Goal: Book appointment/travel/reservation

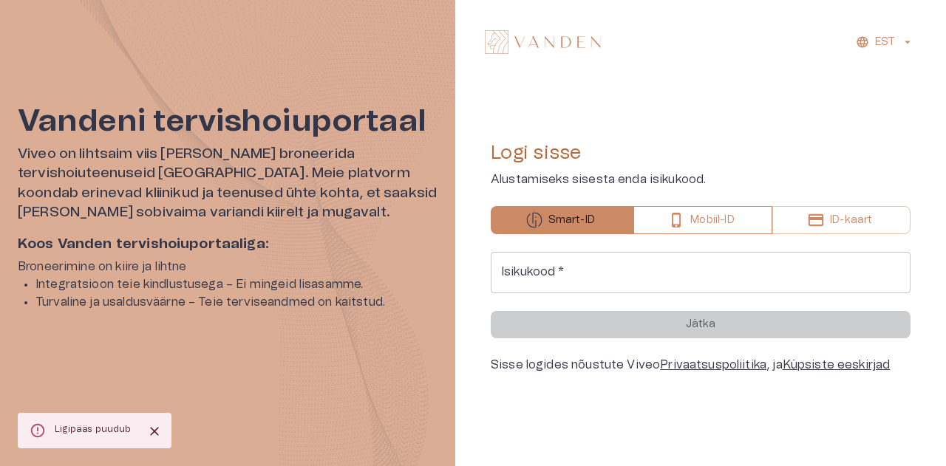
click at [764, 223] on button "Mobiil-ID" at bounding box center [703, 220] width 140 height 28
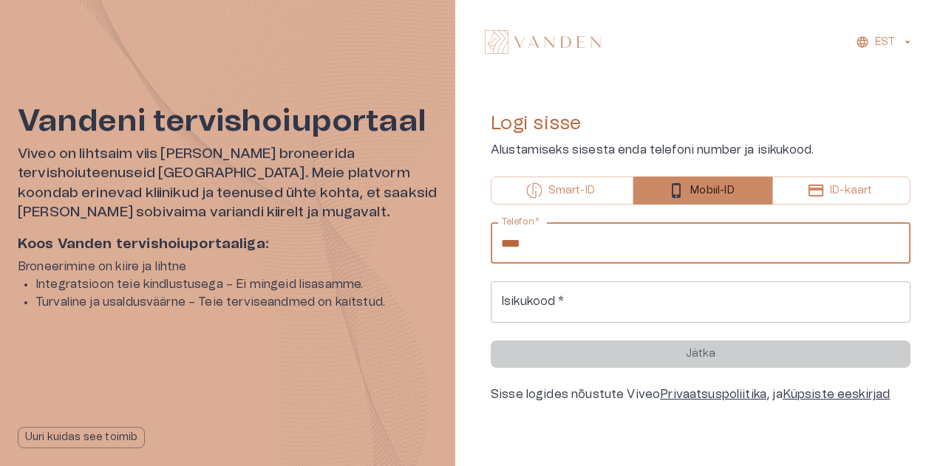
click at [535, 243] on input "****" at bounding box center [701, 242] width 420 height 41
type input "**********"
click at [543, 306] on input "Isikukood   *" at bounding box center [701, 302] width 420 height 41
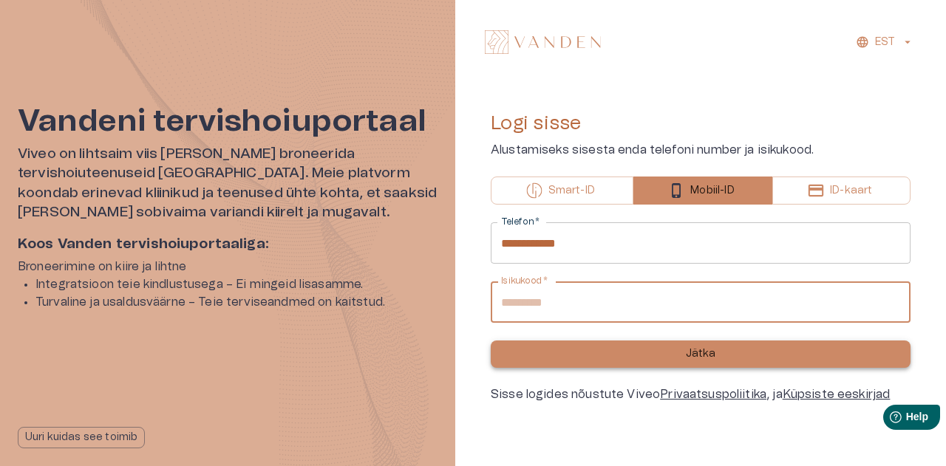
type input "**********"
click at [705, 353] on p "Jätka" at bounding box center [701, 355] width 30 height 16
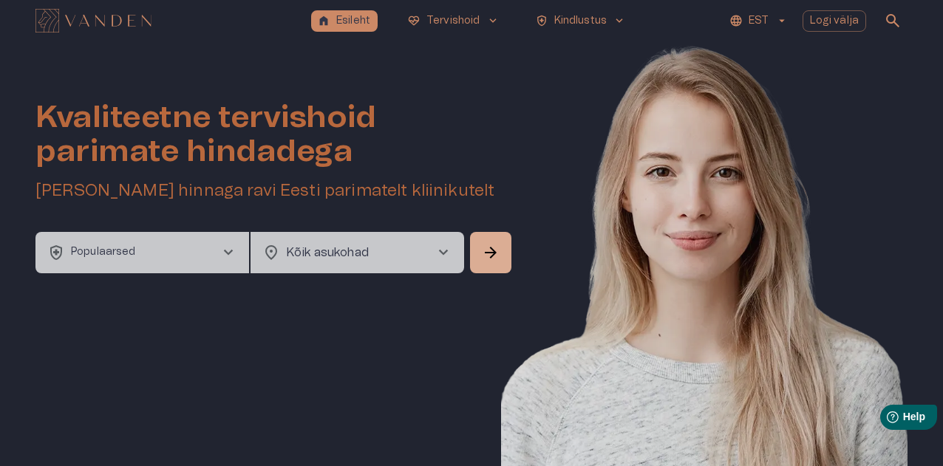
click at [231, 252] on span "chevron_right" at bounding box center [229, 253] width 18 height 18
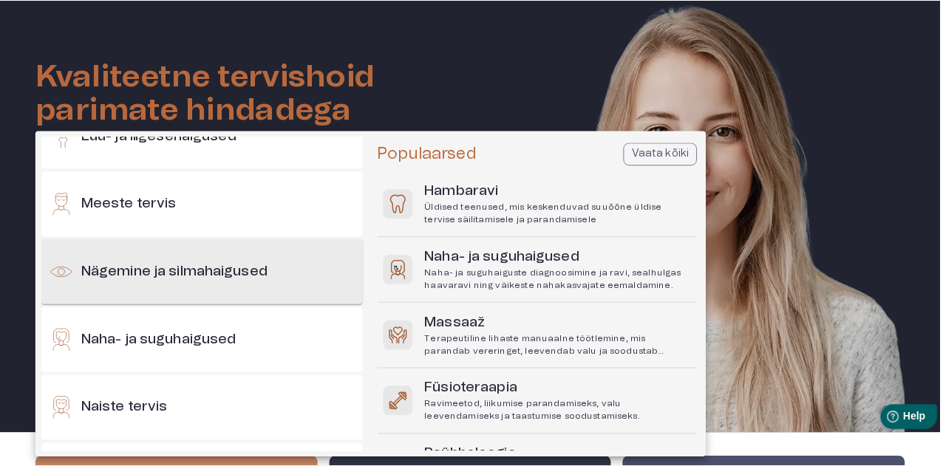
scroll to position [591, 0]
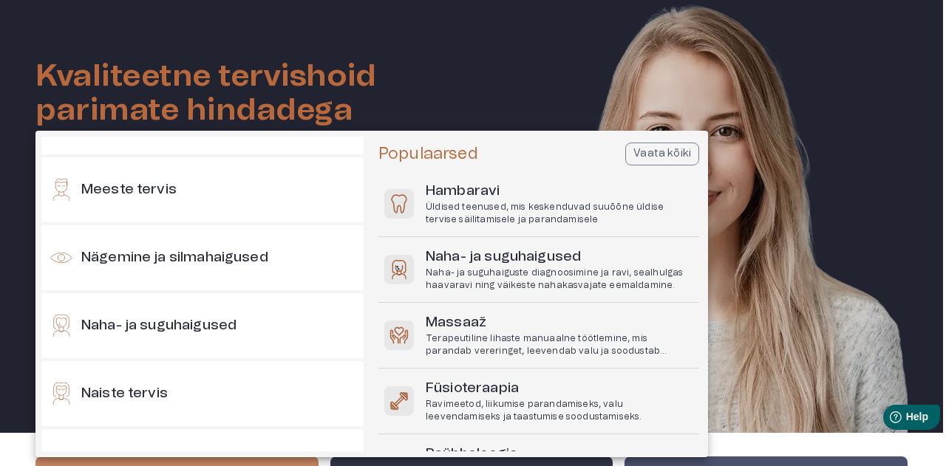
click at [427, 88] on div at bounding box center [473, 233] width 946 height 466
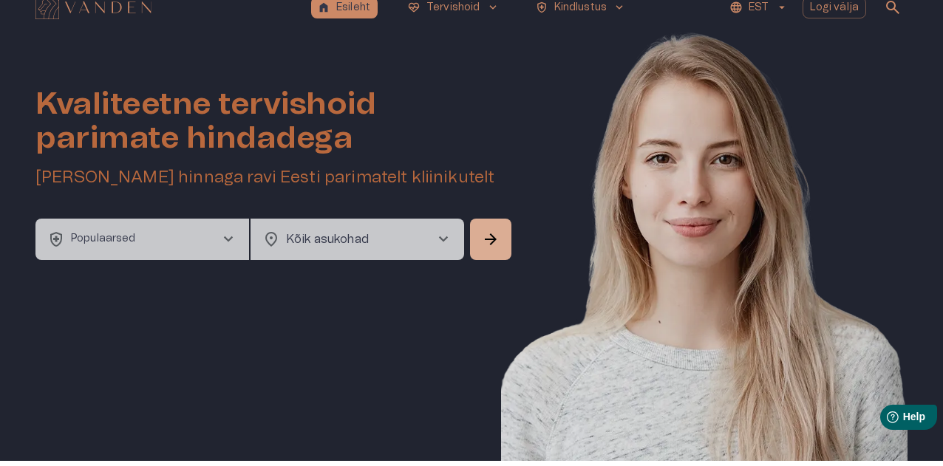
scroll to position [0, 0]
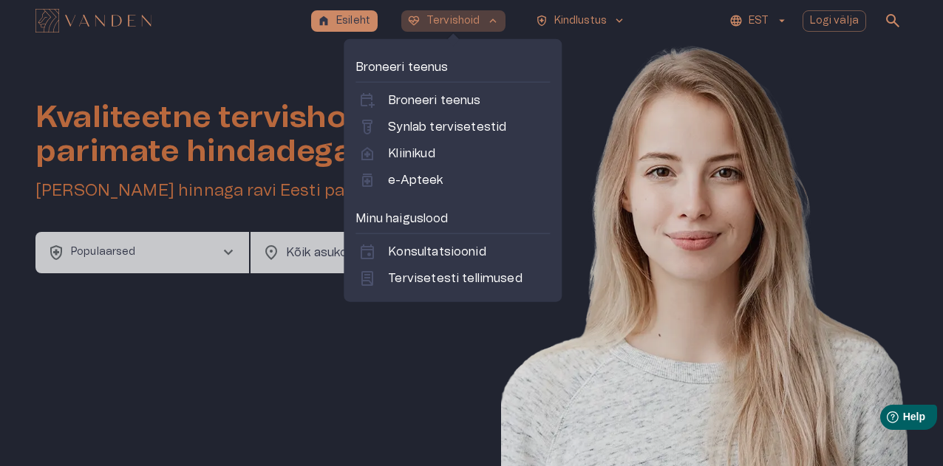
click at [491, 17] on span "keyboard_arrow_up" at bounding box center [492, 20] width 13 height 13
click at [411, 151] on p "Kliinikud" at bounding box center [411, 154] width 47 height 18
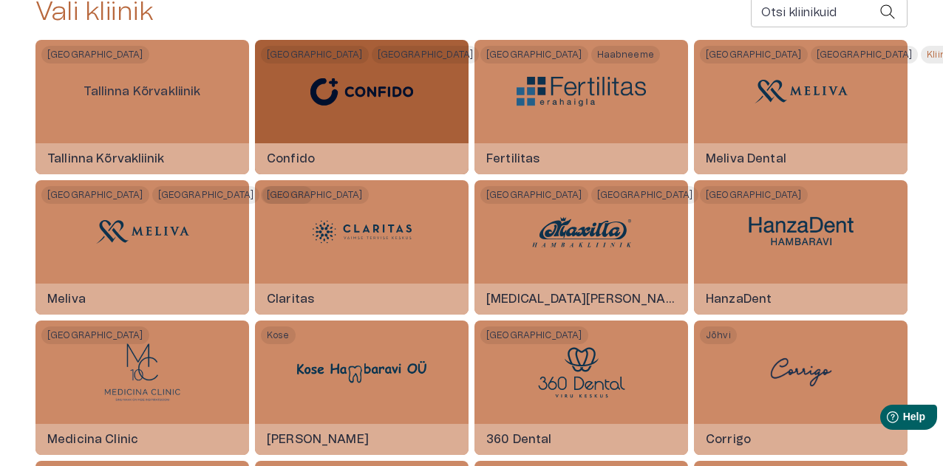
scroll to position [370, 0]
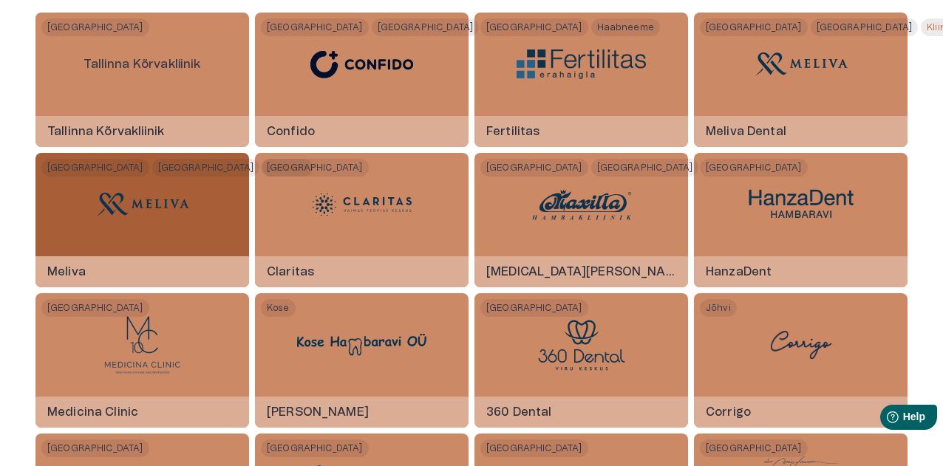
click at [88, 254] on h6 "Meliva" at bounding box center [66, 272] width 62 height 40
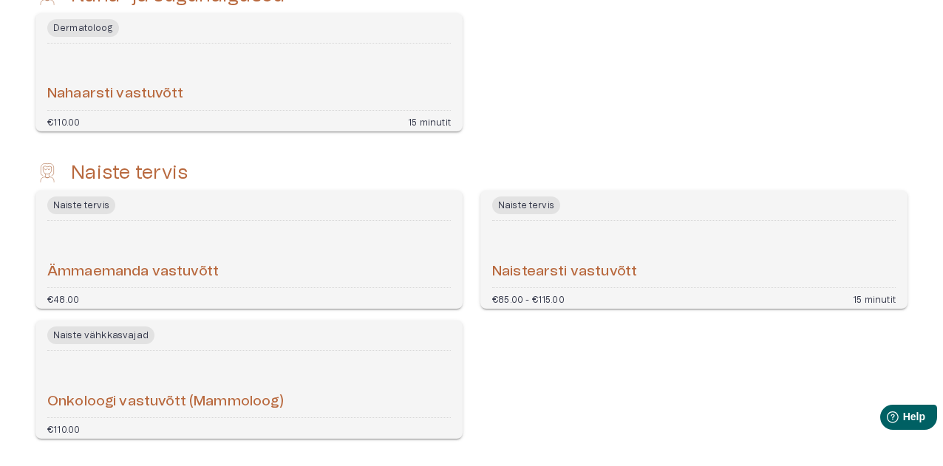
scroll to position [2218, 0]
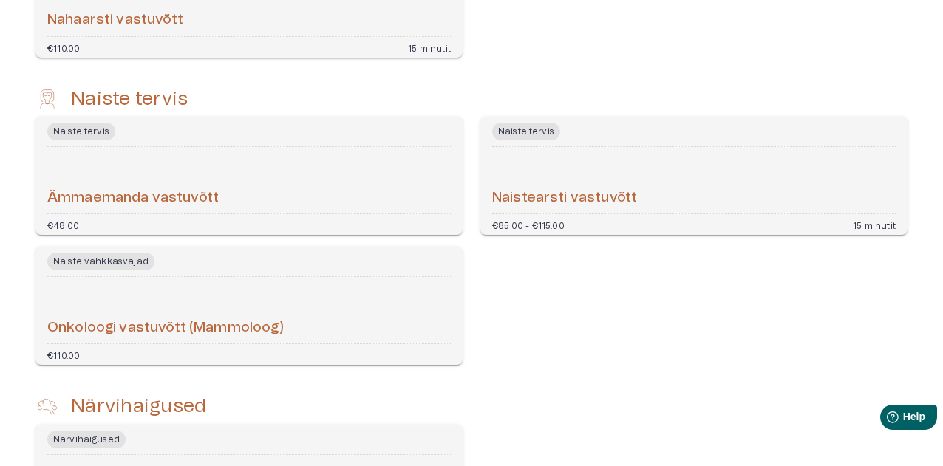
click at [592, 188] on h6 "Naistearsti vastuvõtt" at bounding box center [564, 198] width 145 height 20
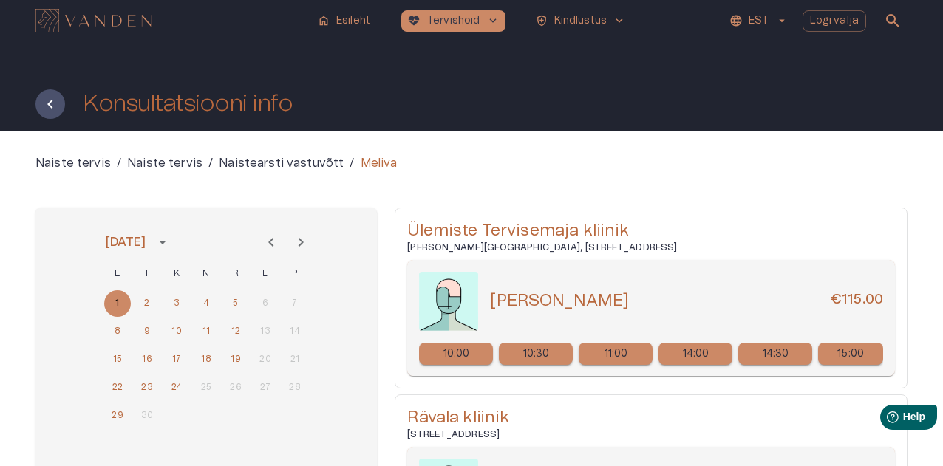
click at [21, 94] on div "Konsultatsiooni info" at bounding box center [471, 85] width 943 height 89
click at [62, 104] on button "Tagasi" at bounding box center [50, 104] width 30 height 30
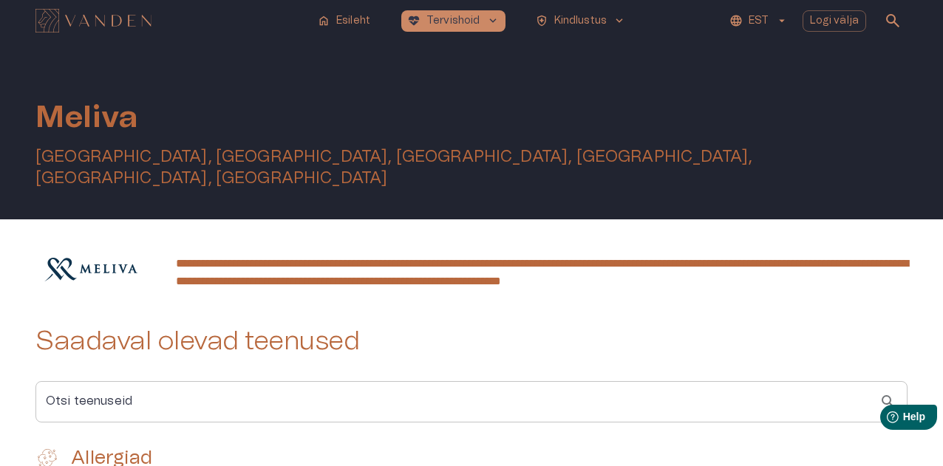
click at [265, 160] on h5 "[GEOGRAPHIC_DATA], [GEOGRAPHIC_DATA], [GEOGRAPHIC_DATA], [GEOGRAPHIC_DATA], [GE…" at bounding box center [471, 168] width 872 height 44
click at [266, 154] on h5 "[GEOGRAPHIC_DATA], [GEOGRAPHIC_DATA], [GEOGRAPHIC_DATA], [GEOGRAPHIC_DATA], [GE…" at bounding box center [471, 168] width 872 height 44
click at [266, 155] on h5 "[GEOGRAPHIC_DATA], [GEOGRAPHIC_DATA], [GEOGRAPHIC_DATA], [GEOGRAPHIC_DATA], [GE…" at bounding box center [471, 168] width 872 height 44
click at [274, 157] on h5 "[GEOGRAPHIC_DATA], [GEOGRAPHIC_DATA], [GEOGRAPHIC_DATA], [GEOGRAPHIC_DATA], [GE…" at bounding box center [471, 168] width 872 height 44
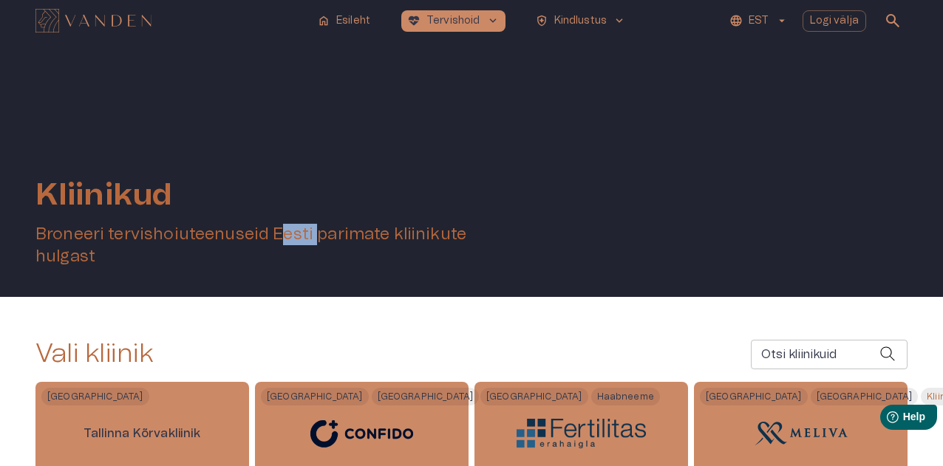
scroll to position [370, 0]
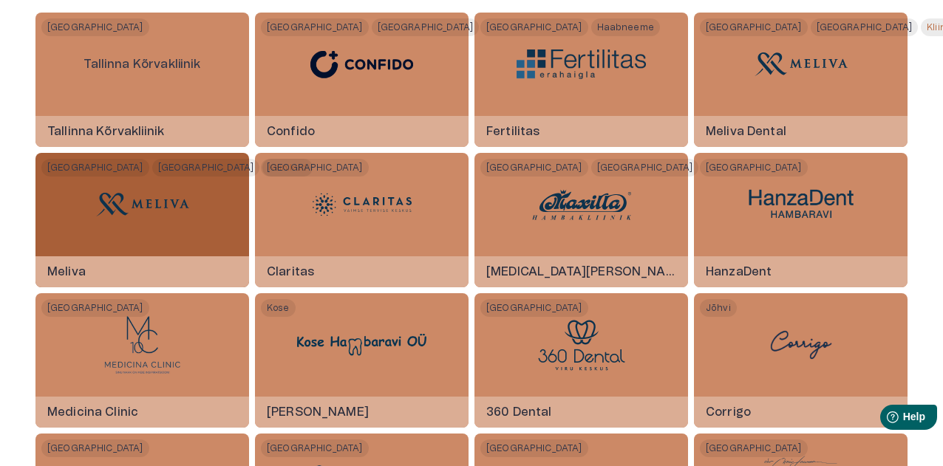
click at [152, 171] on span "[GEOGRAPHIC_DATA]" at bounding box center [206, 168] width 108 height 18
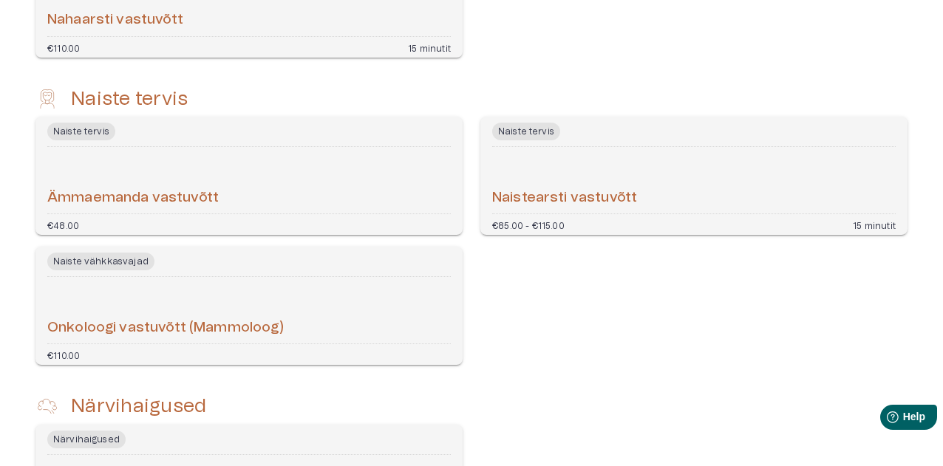
scroll to position [2218, 0]
click at [535, 188] on h6 "Naistearsti vastuvõtt" at bounding box center [564, 198] width 145 height 20
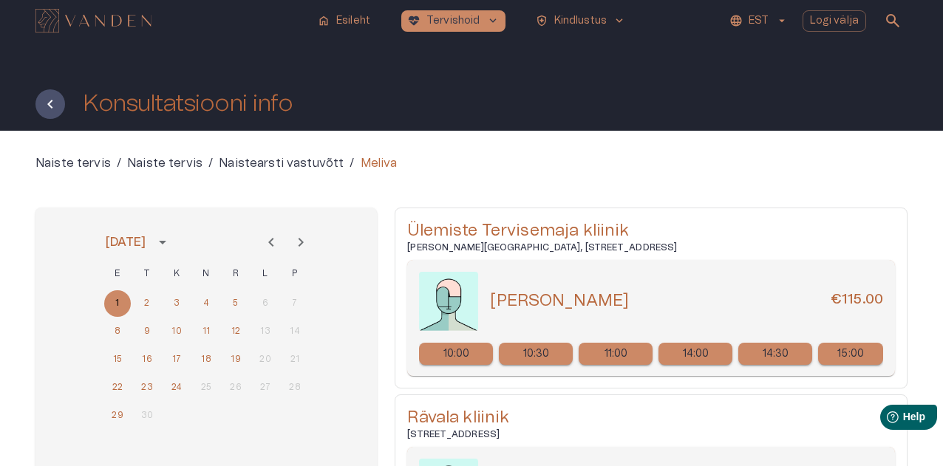
click at [287, 111] on h1 "Konsultatsiooni info" at bounding box center [188, 104] width 210 height 26
click at [50, 106] on icon "Tagasi" at bounding box center [49, 104] width 5 height 9
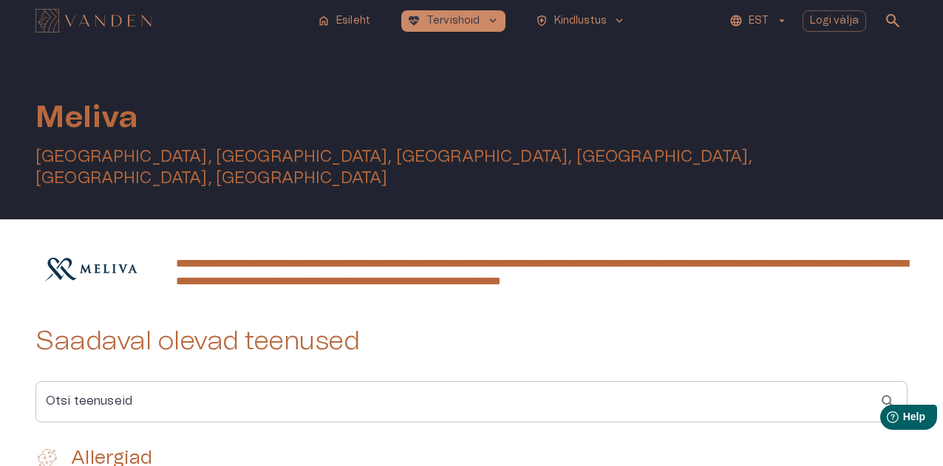
scroll to position [370, 0]
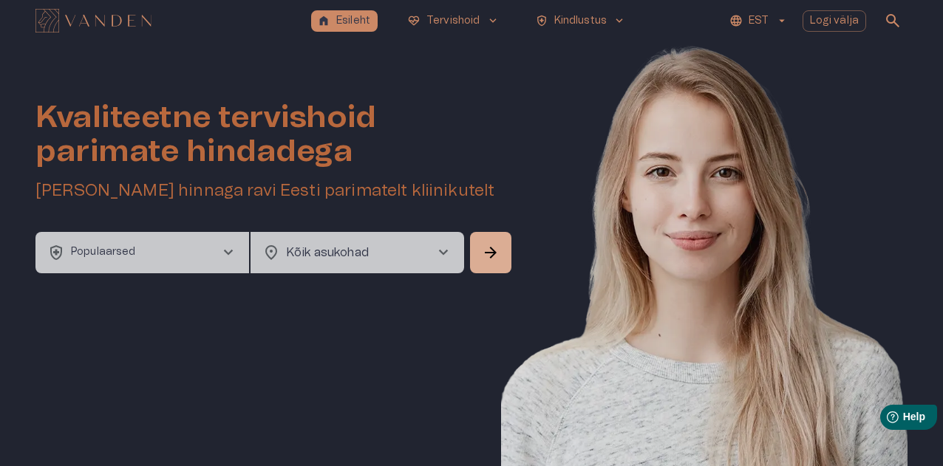
click at [444, 242] on div "location_on Kõik asukohad chevron_right ​" at bounding box center [358, 252] width 214 height 41
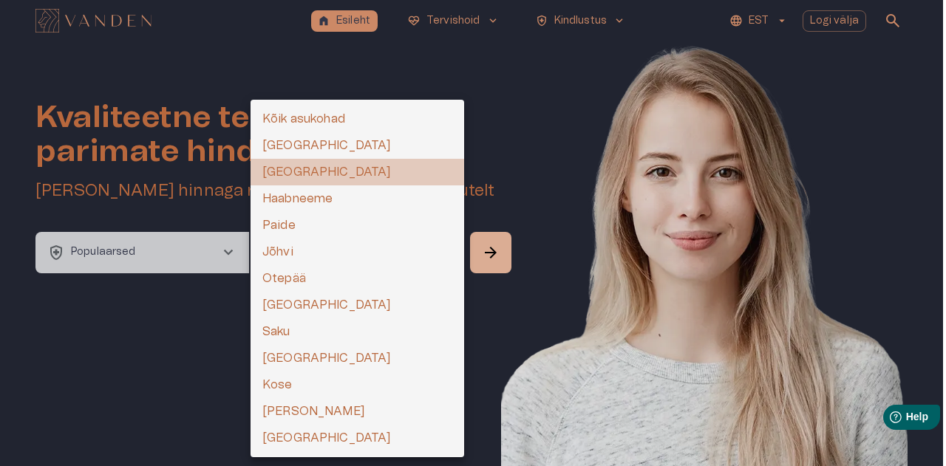
click at [287, 173] on li "[GEOGRAPHIC_DATA]" at bounding box center [358, 172] width 214 height 27
type input "**********"
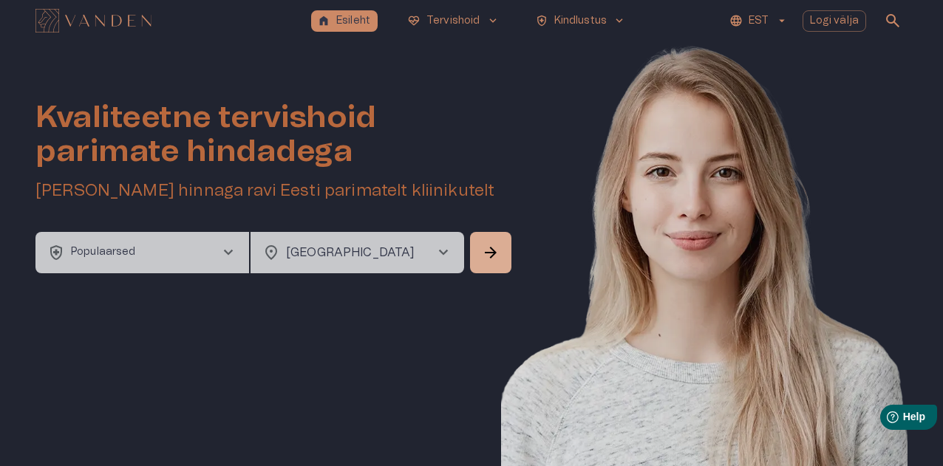
click at [327, 327] on div "**********" at bounding box center [471, 257] width 872 height 433
click at [228, 246] on span "chevron_right" at bounding box center [229, 253] width 18 height 18
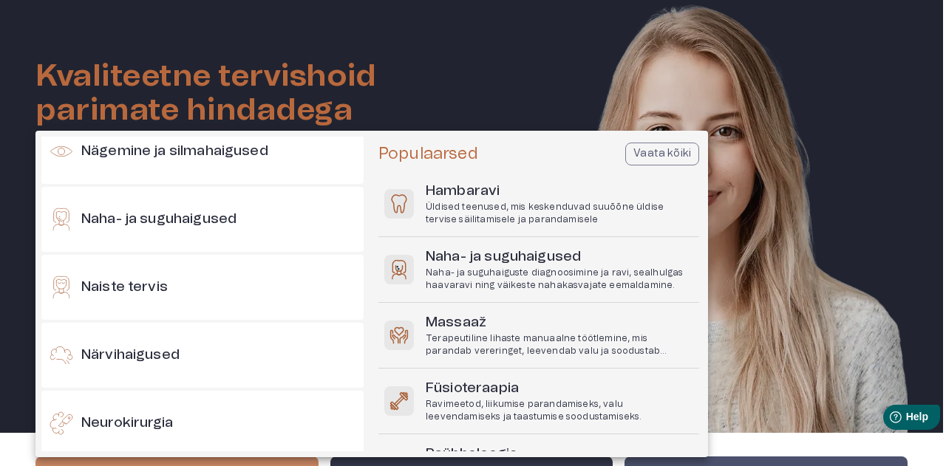
scroll to position [739, 0]
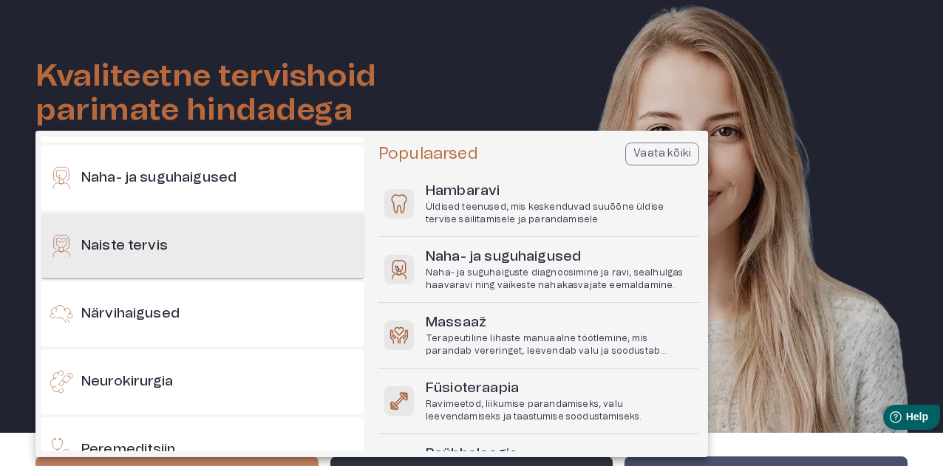
click at [109, 241] on h6 "Naiste tervis" at bounding box center [124, 247] width 86 height 20
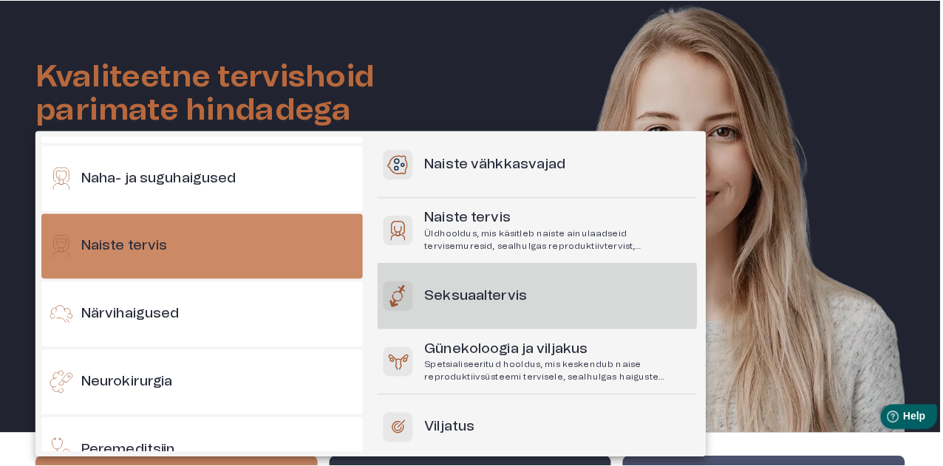
scroll to position [183, 0]
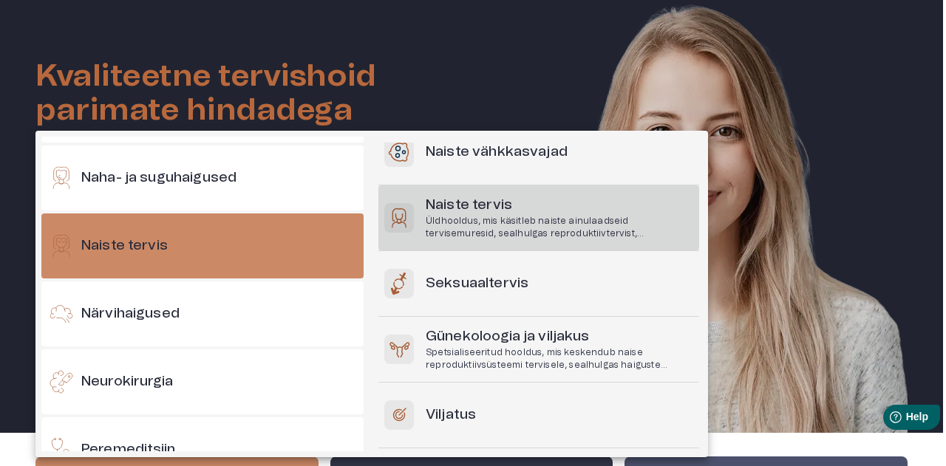
click at [456, 203] on h6 "Naiste tervis" at bounding box center [560, 206] width 268 height 20
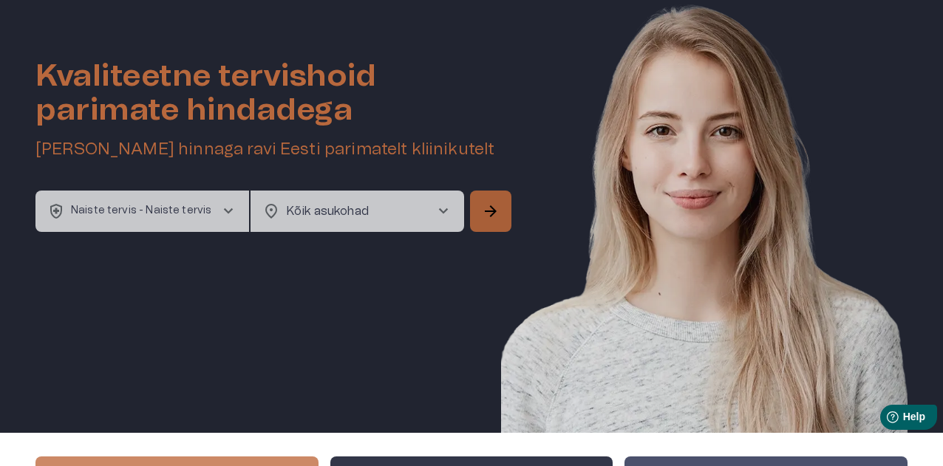
click at [494, 212] on span "arrow_forward" at bounding box center [491, 212] width 18 height 18
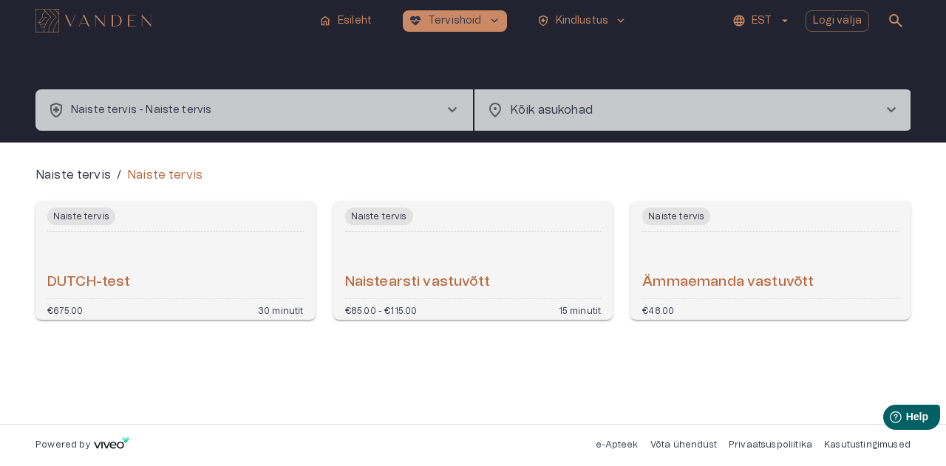
scroll to position [41, 0]
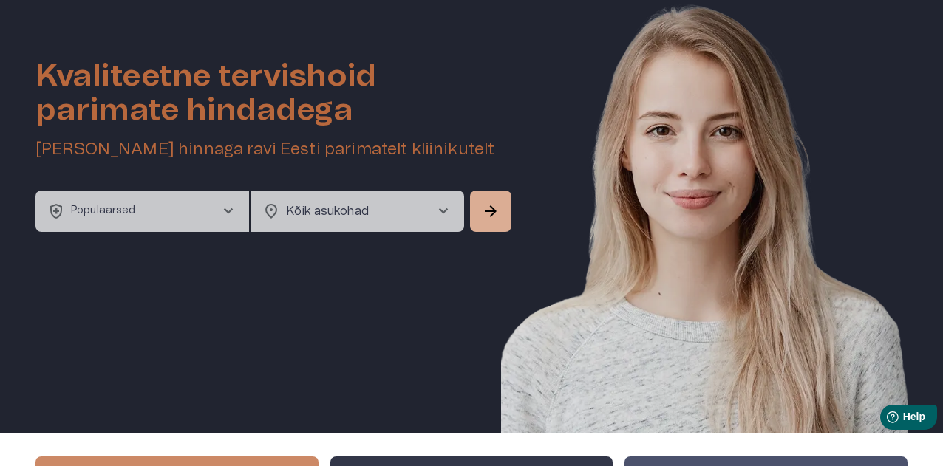
click at [442, 205] on span "chevron_right" at bounding box center [444, 212] width 18 height 18
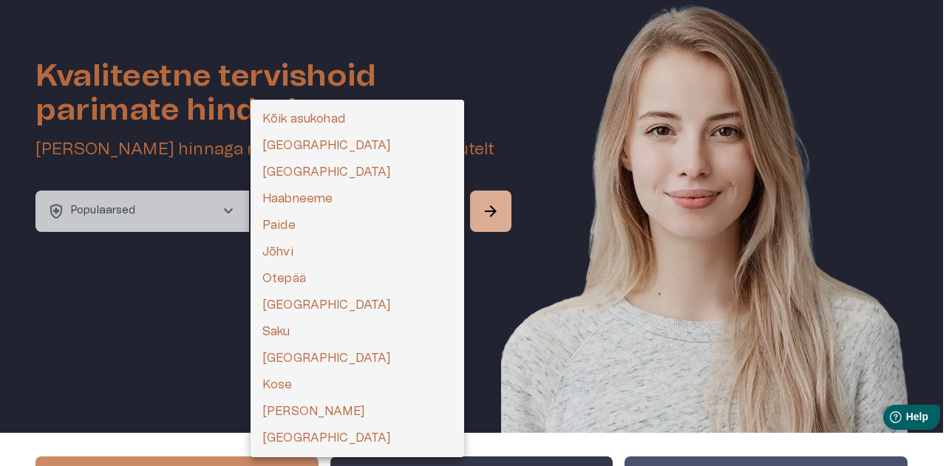
click at [294, 172] on li "[GEOGRAPHIC_DATA]" at bounding box center [358, 172] width 214 height 27
type input "**********"
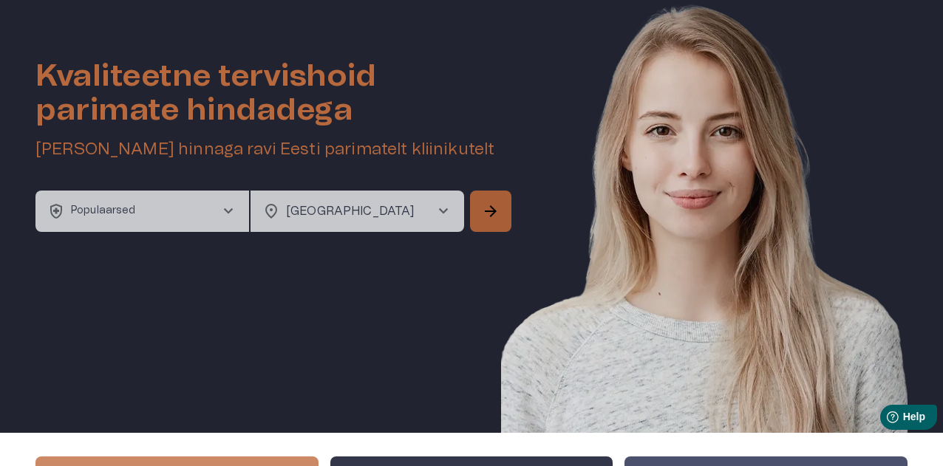
click at [497, 218] on span "arrow_forward" at bounding box center [491, 212] width 18 height 18
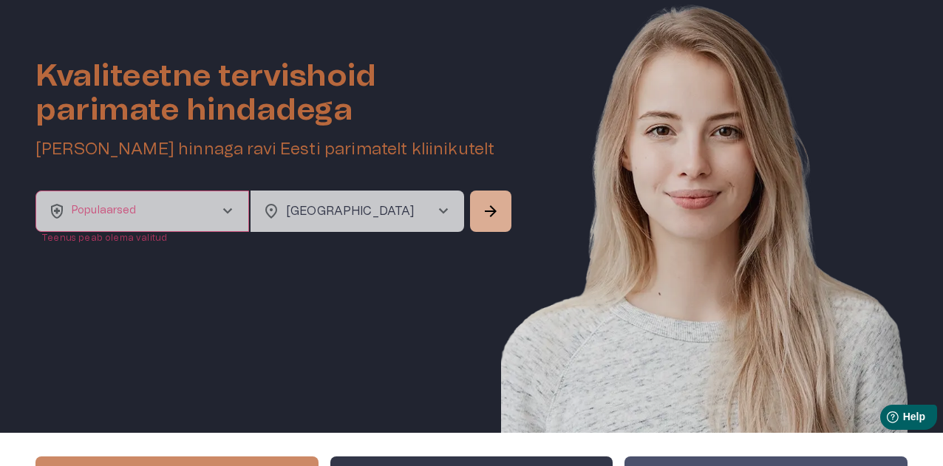
click at [234, 200] on button "health_and_safety Populaarsed chevron_right" at bounding box center [142, 211] width 214 height 41
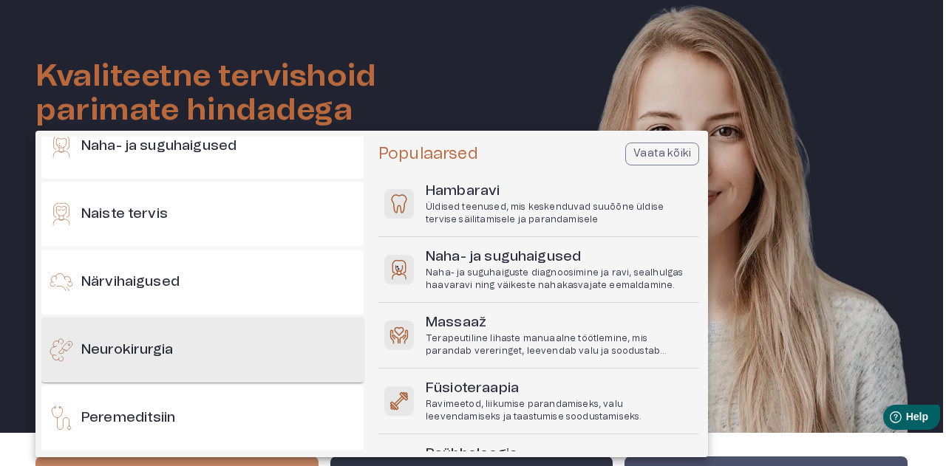
scroll to position [631, 0]
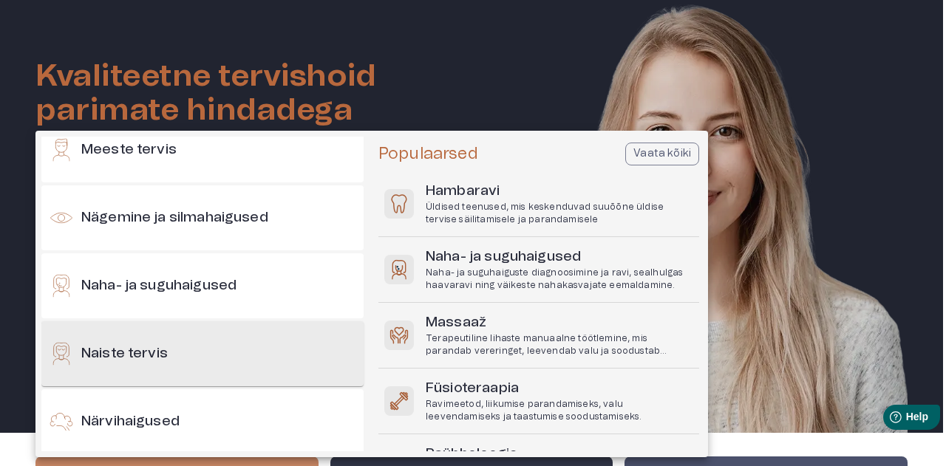
click at [149, 351] on h6 "Naiste tervis" at bounding box center [124, 354] width 86 height 20
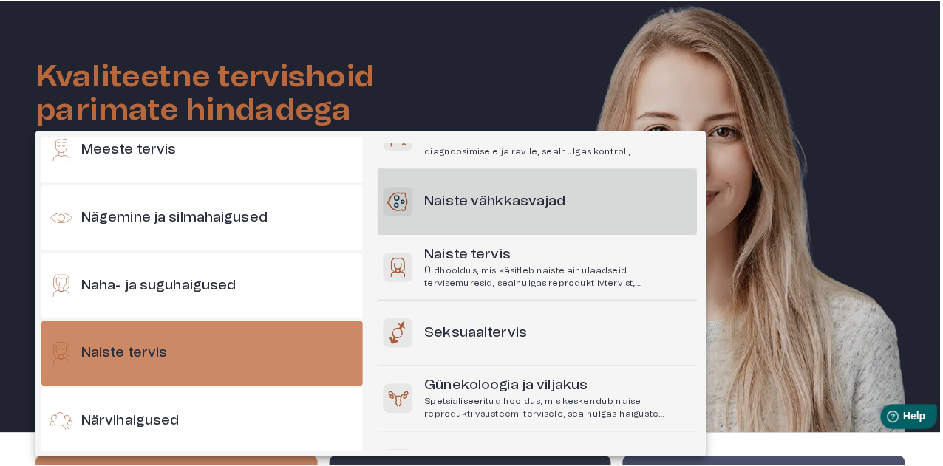
scroll to position [148, 0]
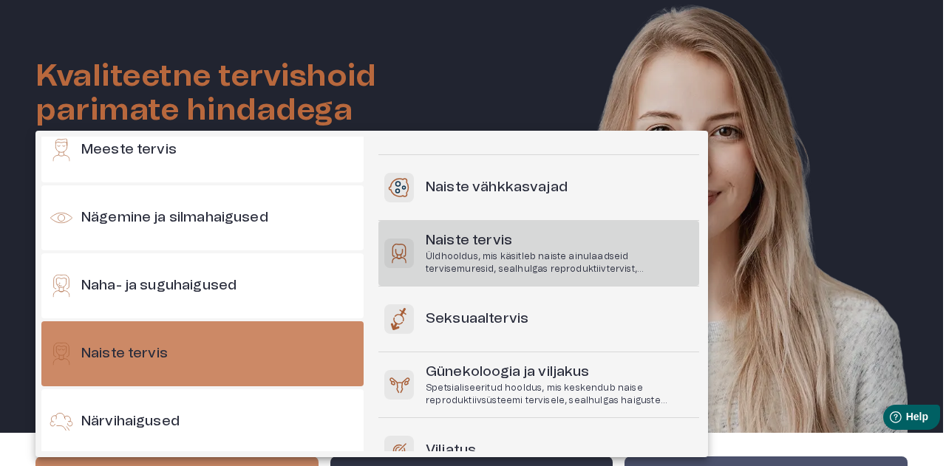
click at [480, 259] on p "Üldhooldus, mis käsitleb naiste ainulaadseid tervisemuresid, sealhulgas reprodu…" at bounding box center [560, 263] width 268 height 25
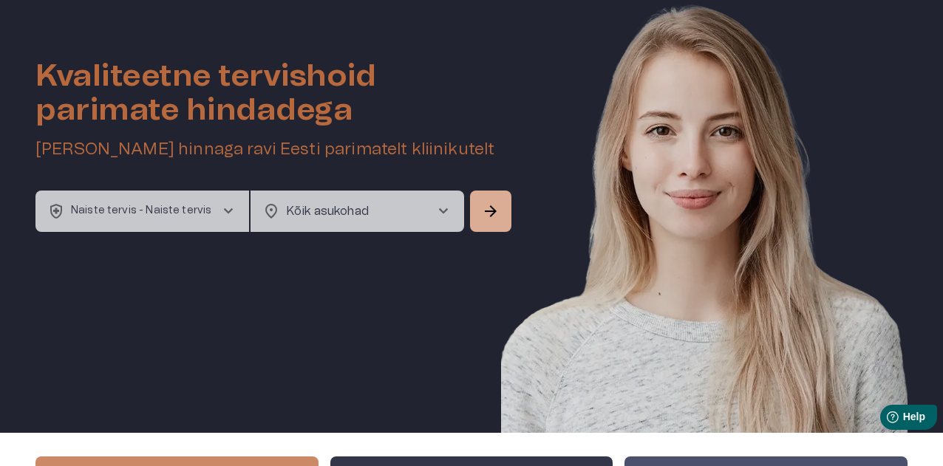
click at [452, 214] on span "chevron_right" at bounding box center [444, 212] width 18 height 18
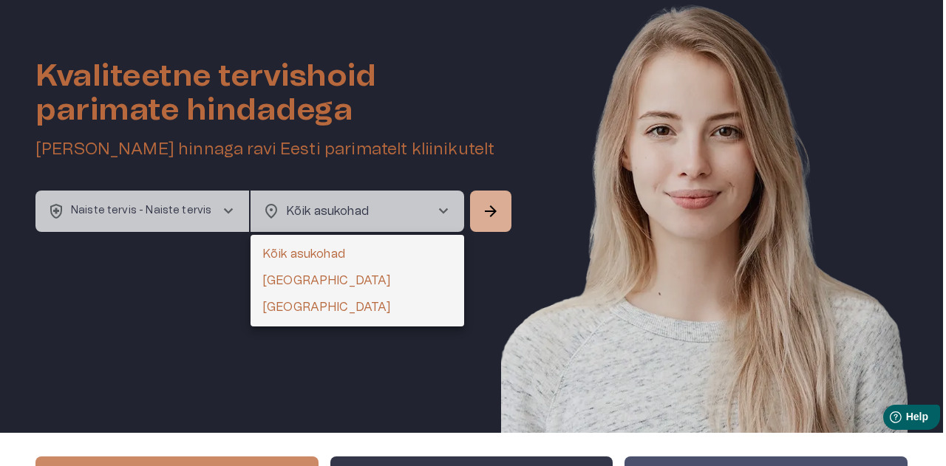
click at [310, 302] on li "[GEOGRAPHIC_DATA]" at bounding box center [358, 307] width 214 height 27
type input "**********"
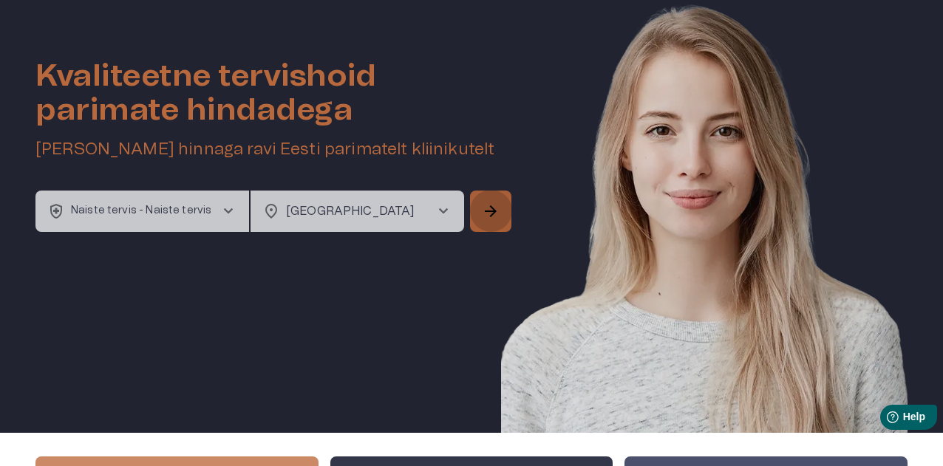
click at [494, 214] on span "arrow_forward" at bounding box center [491, 212] width 18 height 18
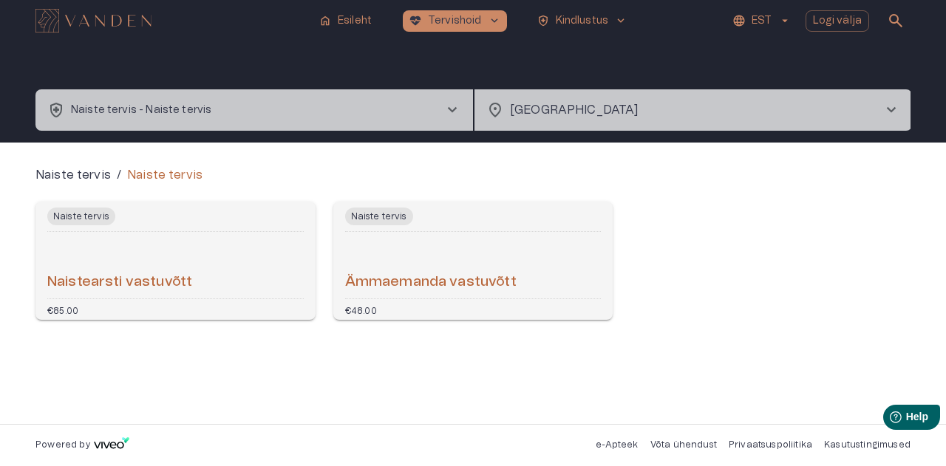
click at [101, 282] on h6 "Naistearsti vastuvõtt" at bounding box center [119, 283] width 145 height 20
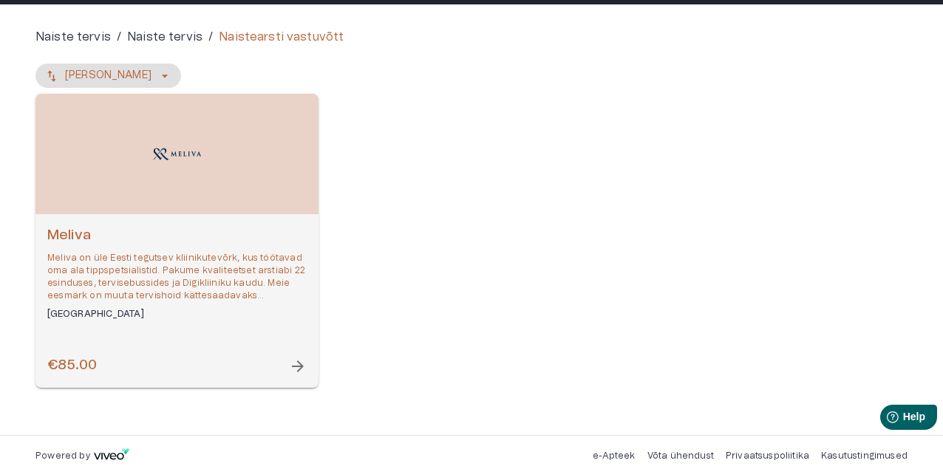
scroll to position [137, 0]
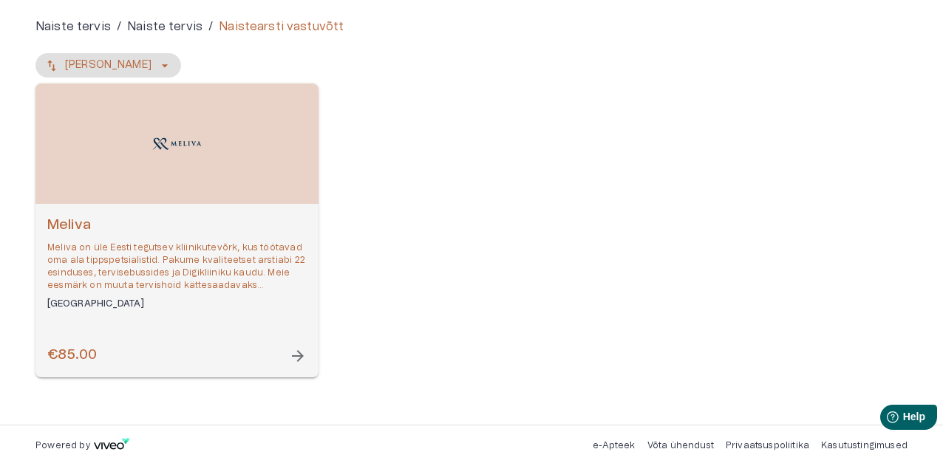
click at [292, 357] on span "arrow_forward" at bounding box center [298, 356] width 18 height 18
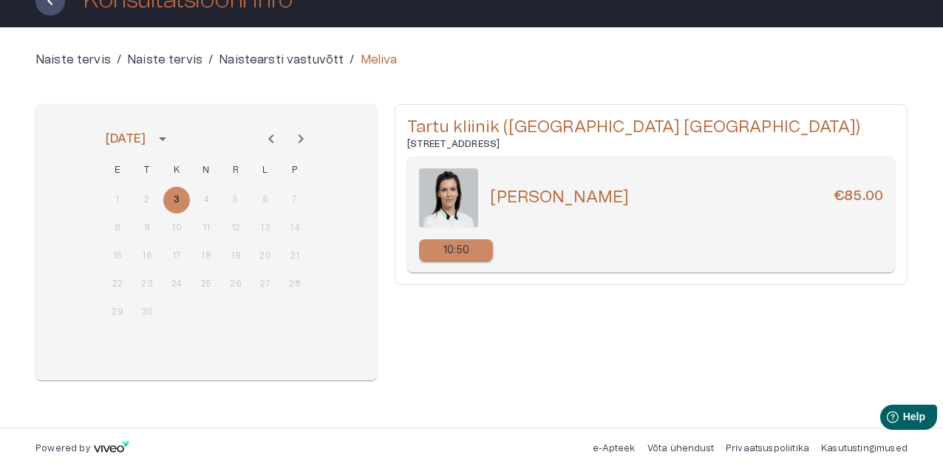
scroll to position [106, 0]
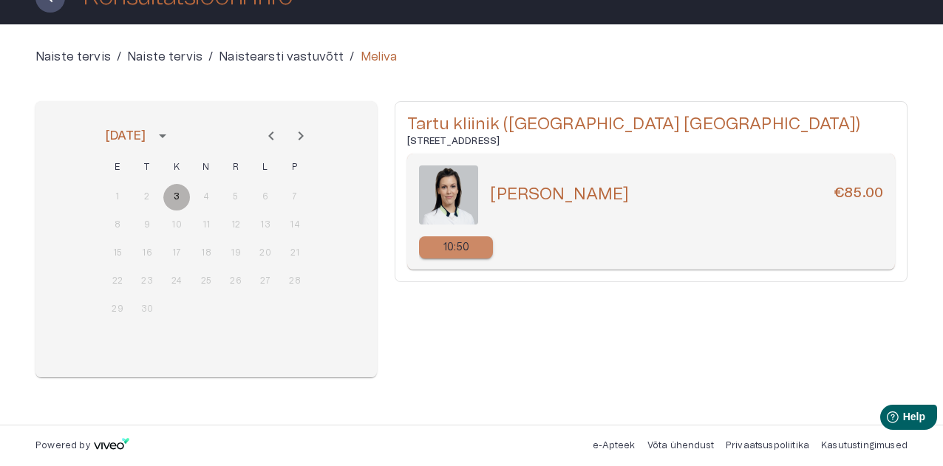
click at [179, 203] on button "3" at bounding box center [176, 197] width 27 height 27
click at [443, 191] on img at bounding box center [448, 195] width 59 height 59
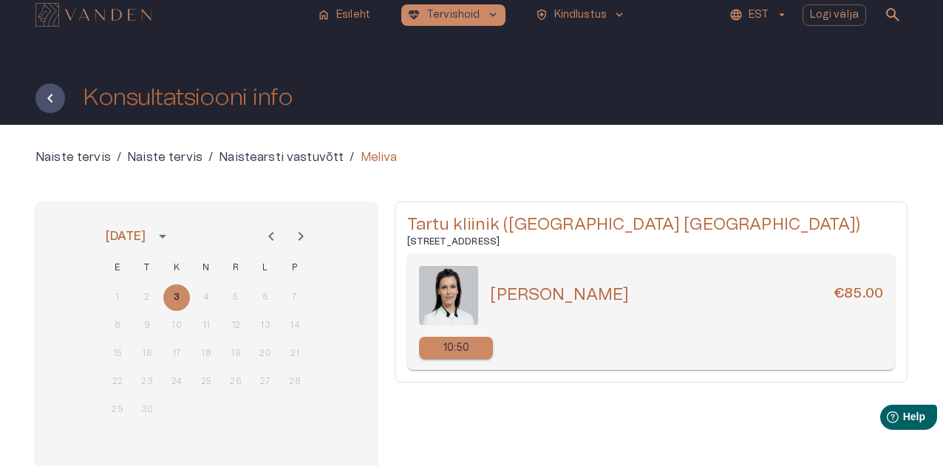
scroll to position [0, 0]
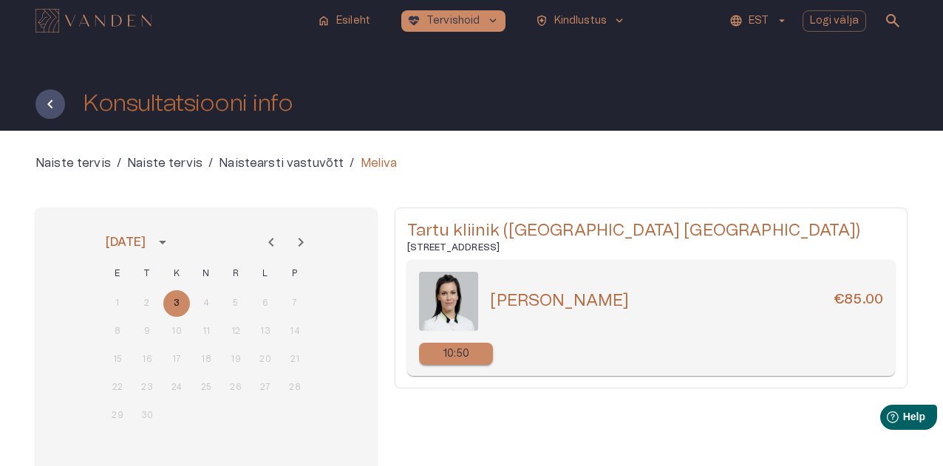
click at [507, 18] on div "home Esileht [MEDICAL_DATA]_heart Tervishoid keyboard_arrow_down health_and_saf…" at bounding box center [471, 20] width 321 height 21
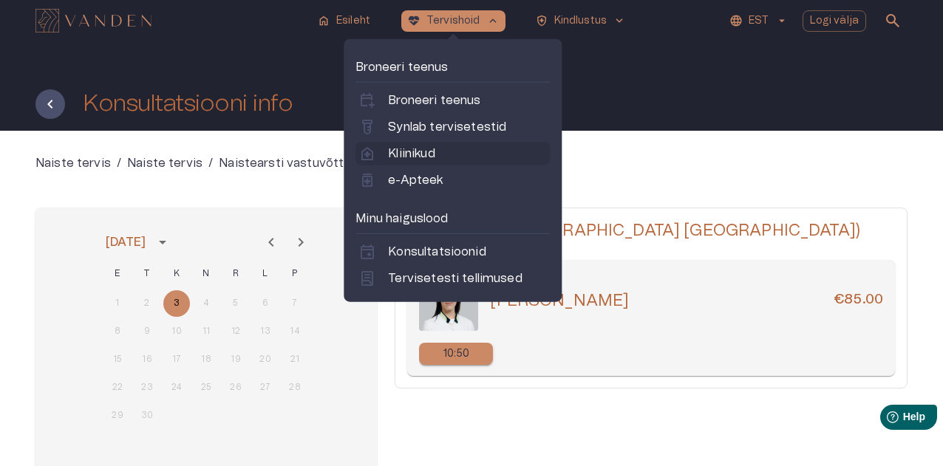
click at [427, 157] on p "Kliinikud" at bounding box center [411, 154] width 47 height 18
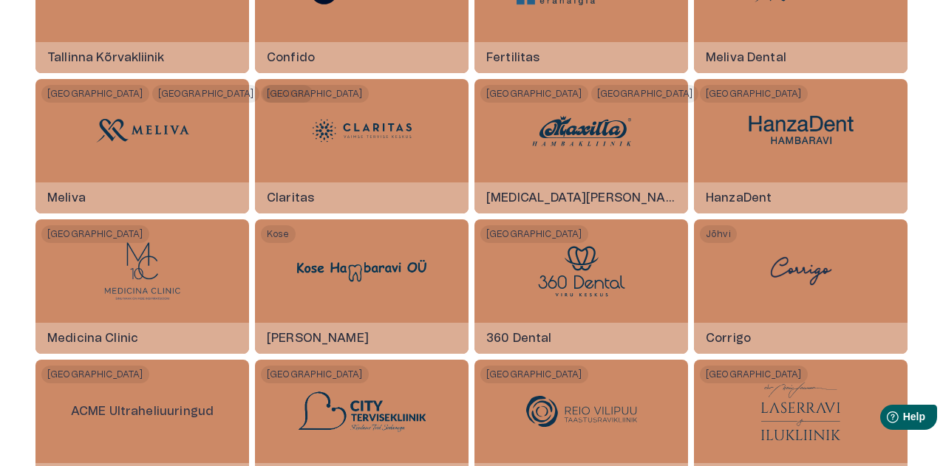
scroll to position [148, 0]
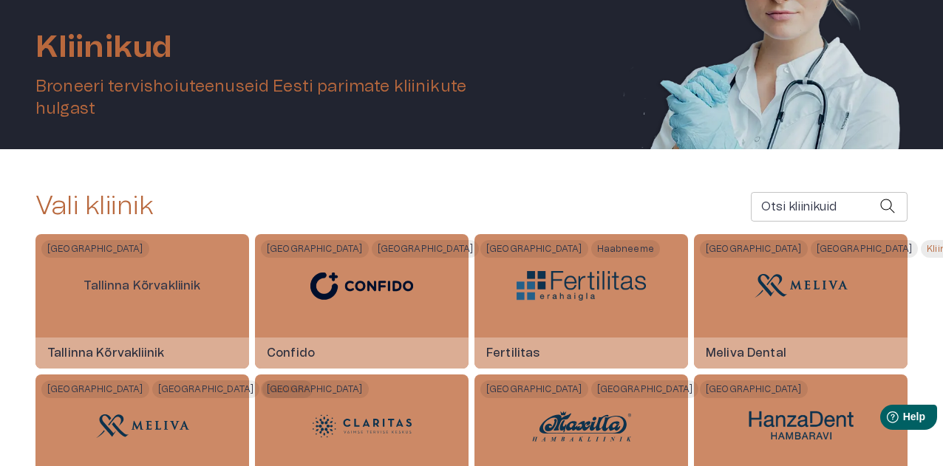
click at [804, 203] on input "Otsi kliinikuid" at bounding box center [815, 207] width 129 height 30
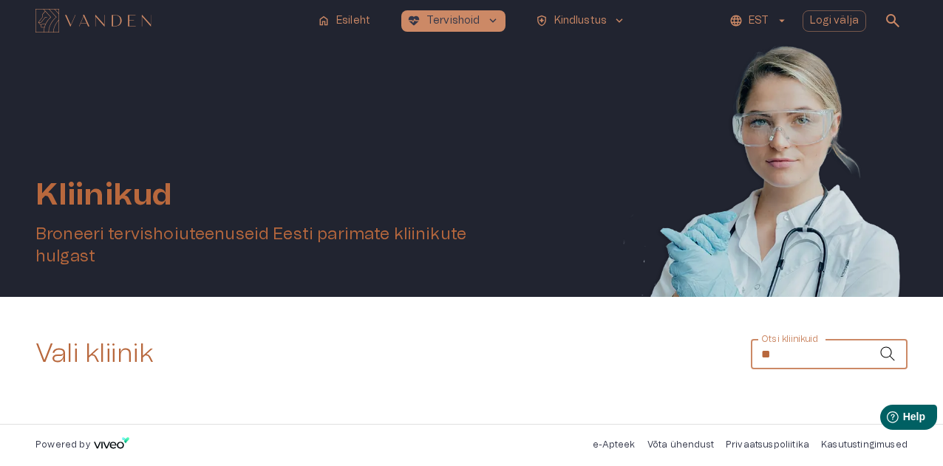
scroll to position [0, 0]
type input "*"
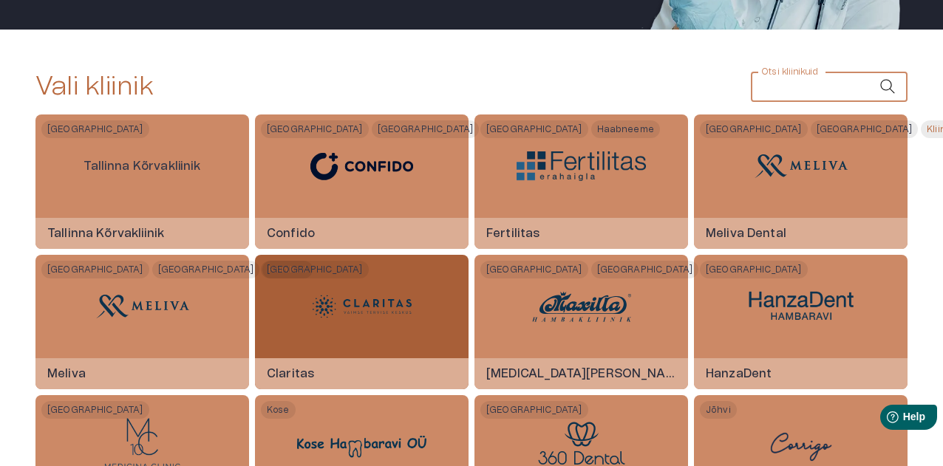
scroll to position [296, 0]
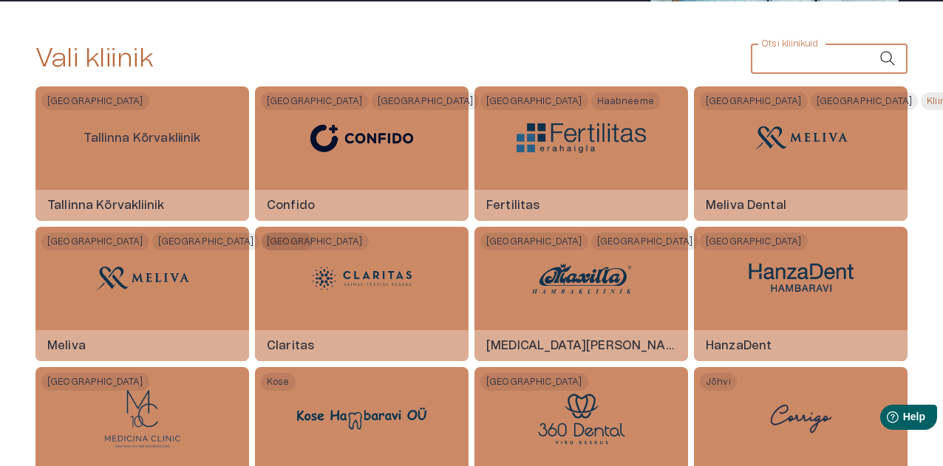
click at [327, 129] on img at bounding box center [361, 138] width 129 height 52
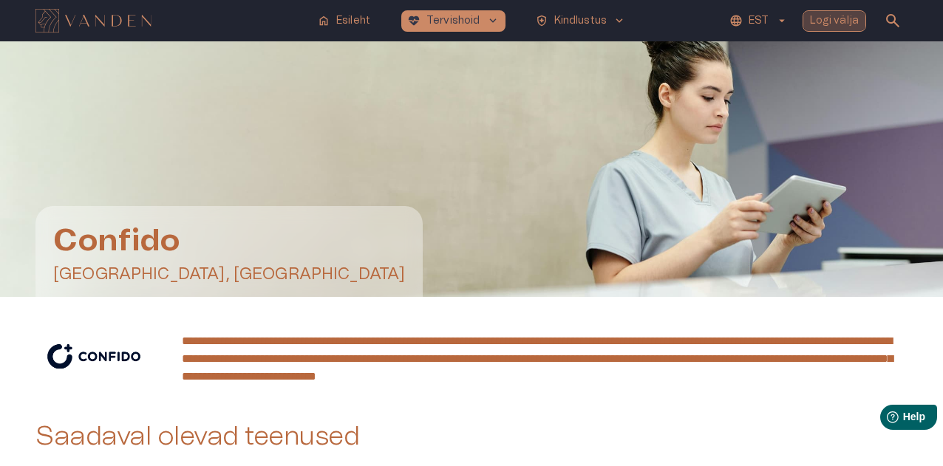
click at [835, 18] on p "Logi välja" at bounding box center [835, 21] width 50 height 16
